Goal: Navigation & Orientation: Find specific page/section

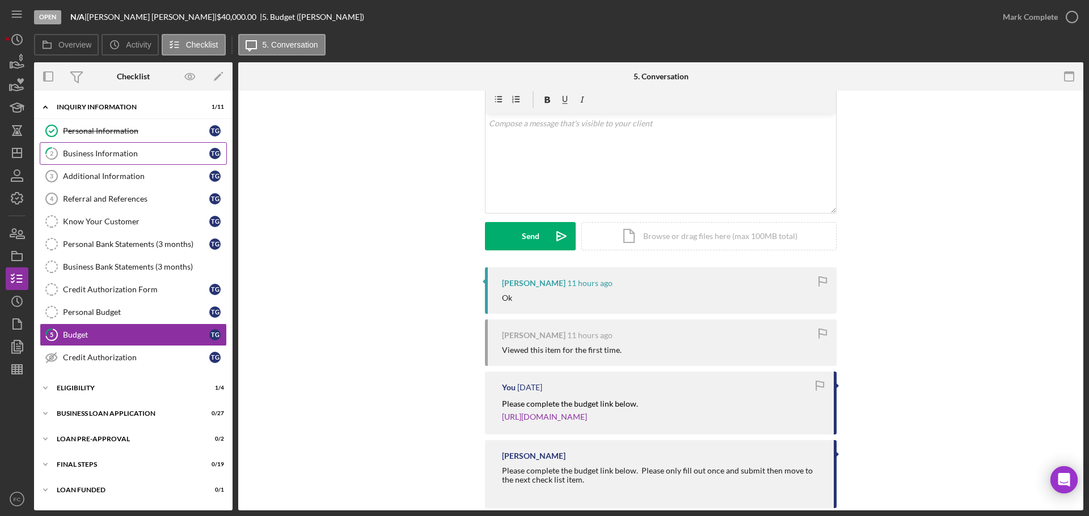
click at [86, 151] on div "Business Information" at bounding box center [136, 153] width 146 height 9
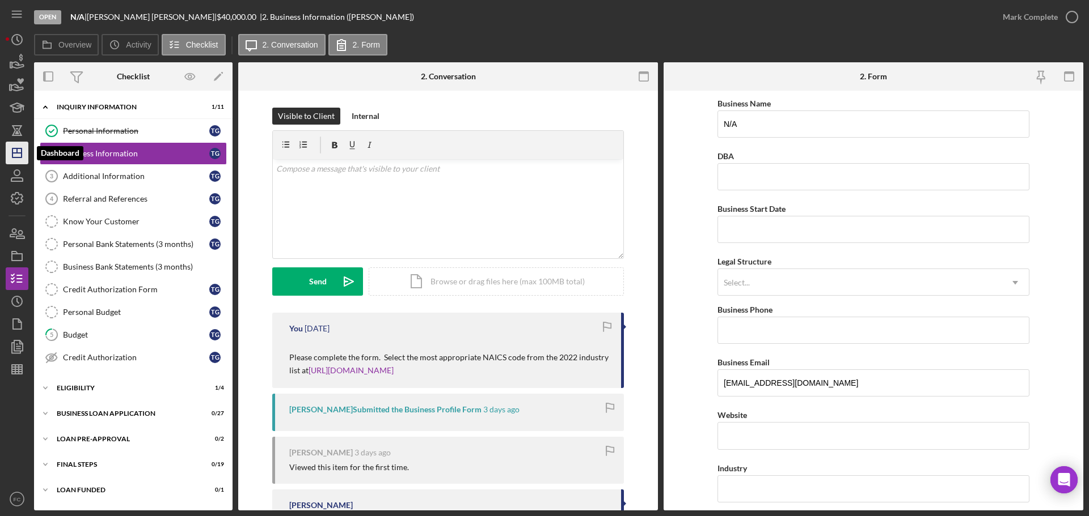
click at [16, 157] on icon "Icon/Dashboard" at bounding box center [17, 153] width 28 height 28
